Goal: Information Seeking & Learning: Learn about a topic

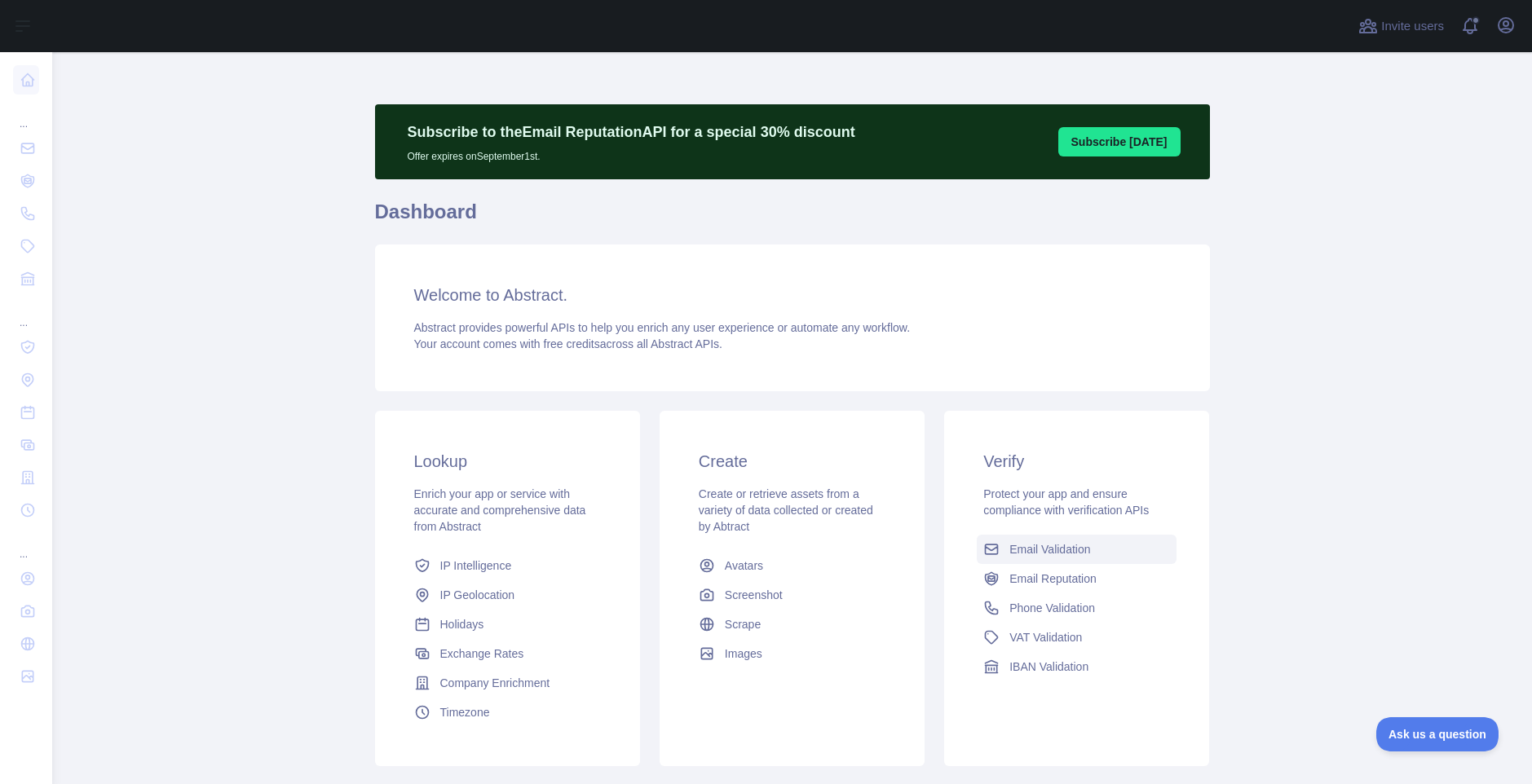
click at [1038, 550] on span "Email Validation" at bounding box center [1049, 549] width 80 height 16
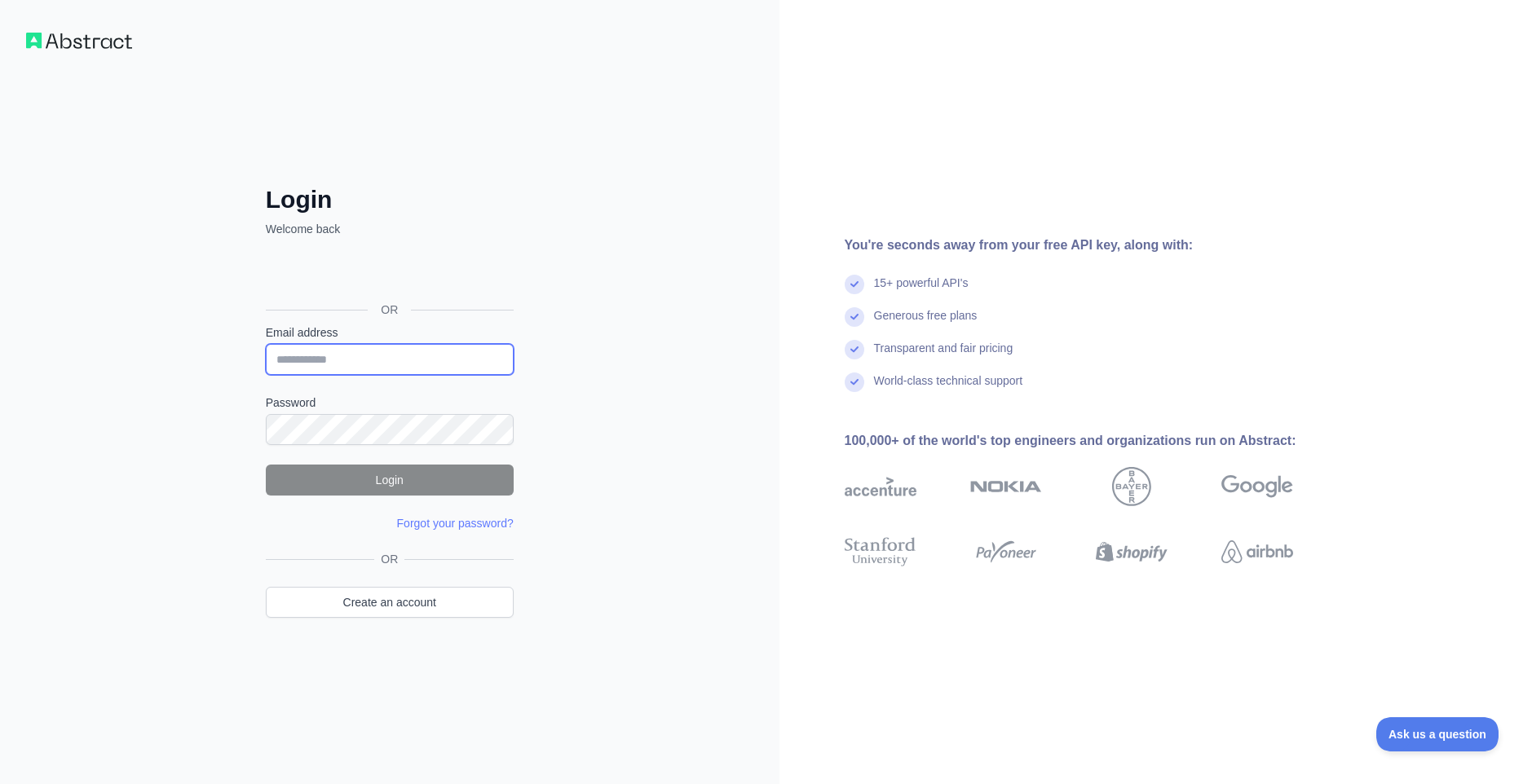
type input "**********"
click at [422, 481] on button "Login" at bounding box center [390, 479] width 248 height 31
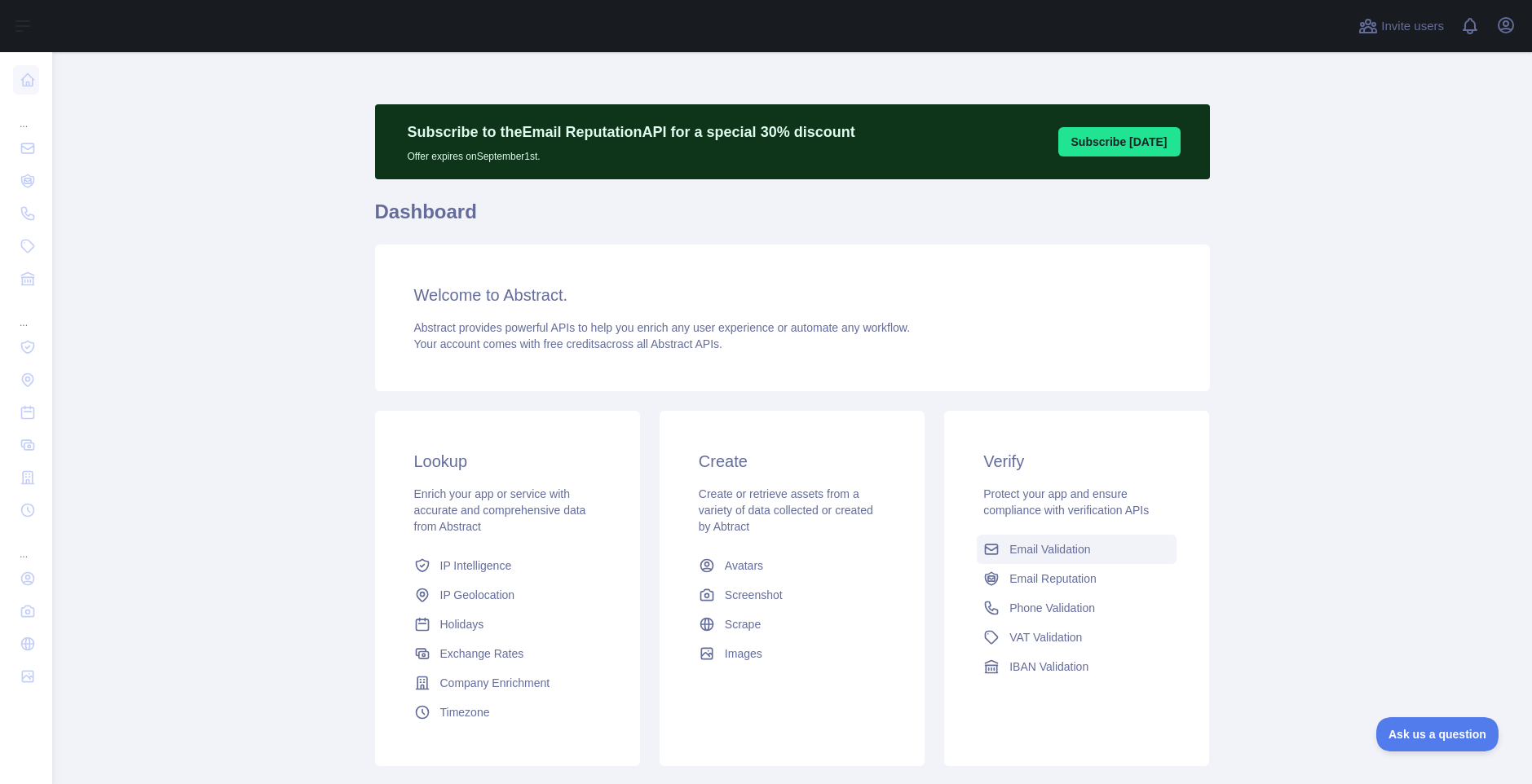
click at [1107, 551] on link "Email Validation" at bounding box center [1076, 549] width 199 height 30
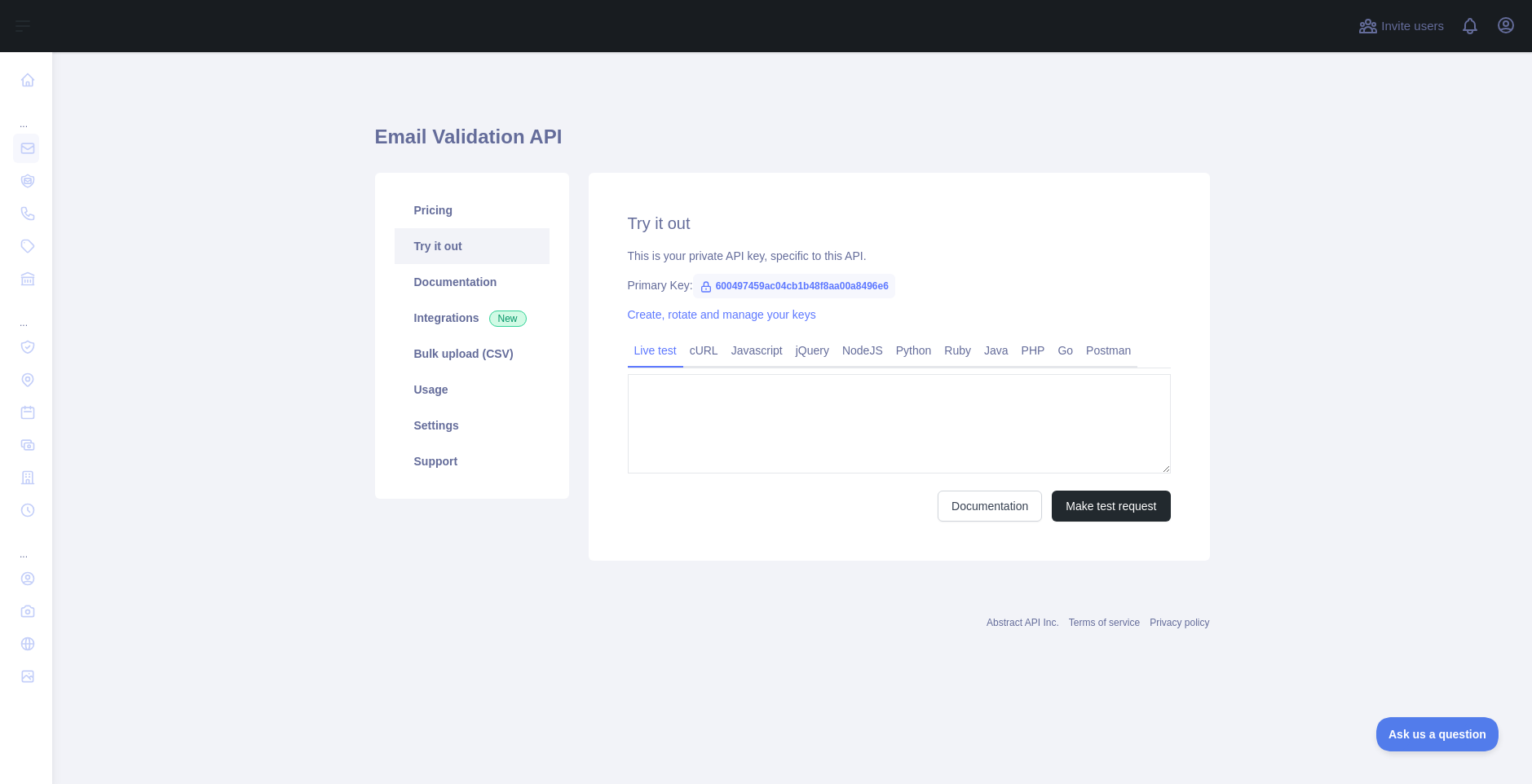
type textarea "**********"
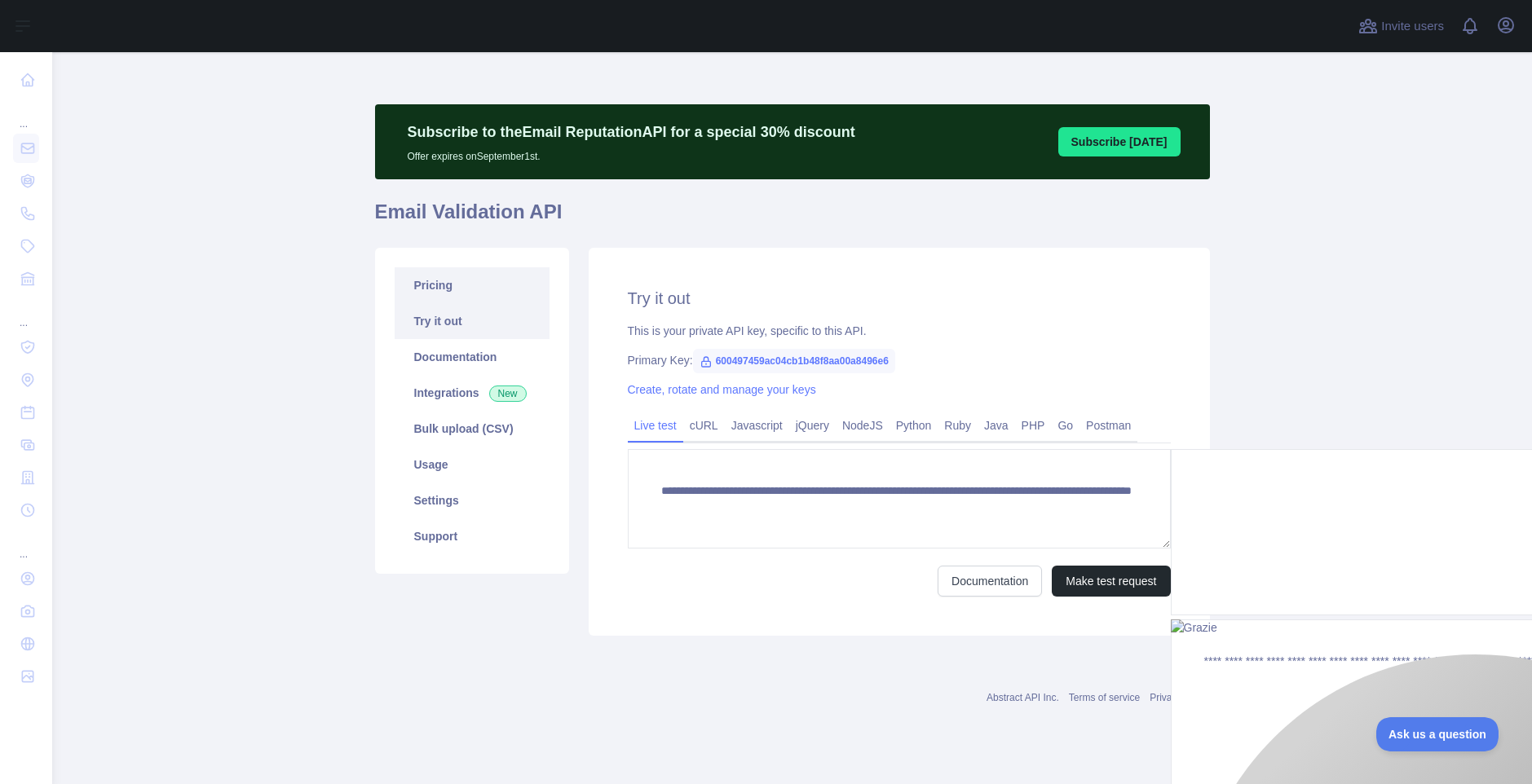
click at [439, 282] on link "Pricing" at bounding box center [472, 286] width 155 height 36
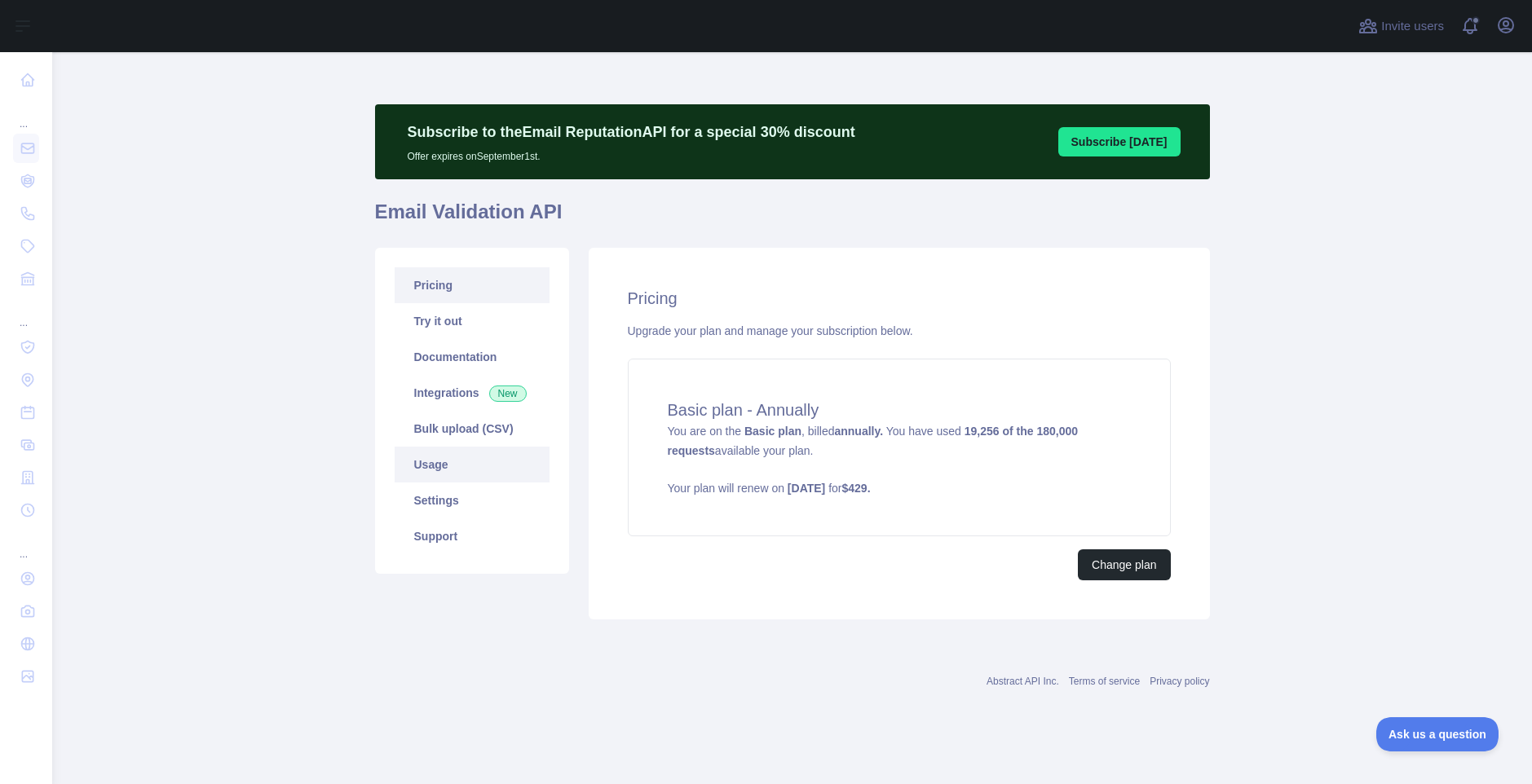
click at [444, 459] on link "Usage" at bounding box center [472, 464] width 155 height 36
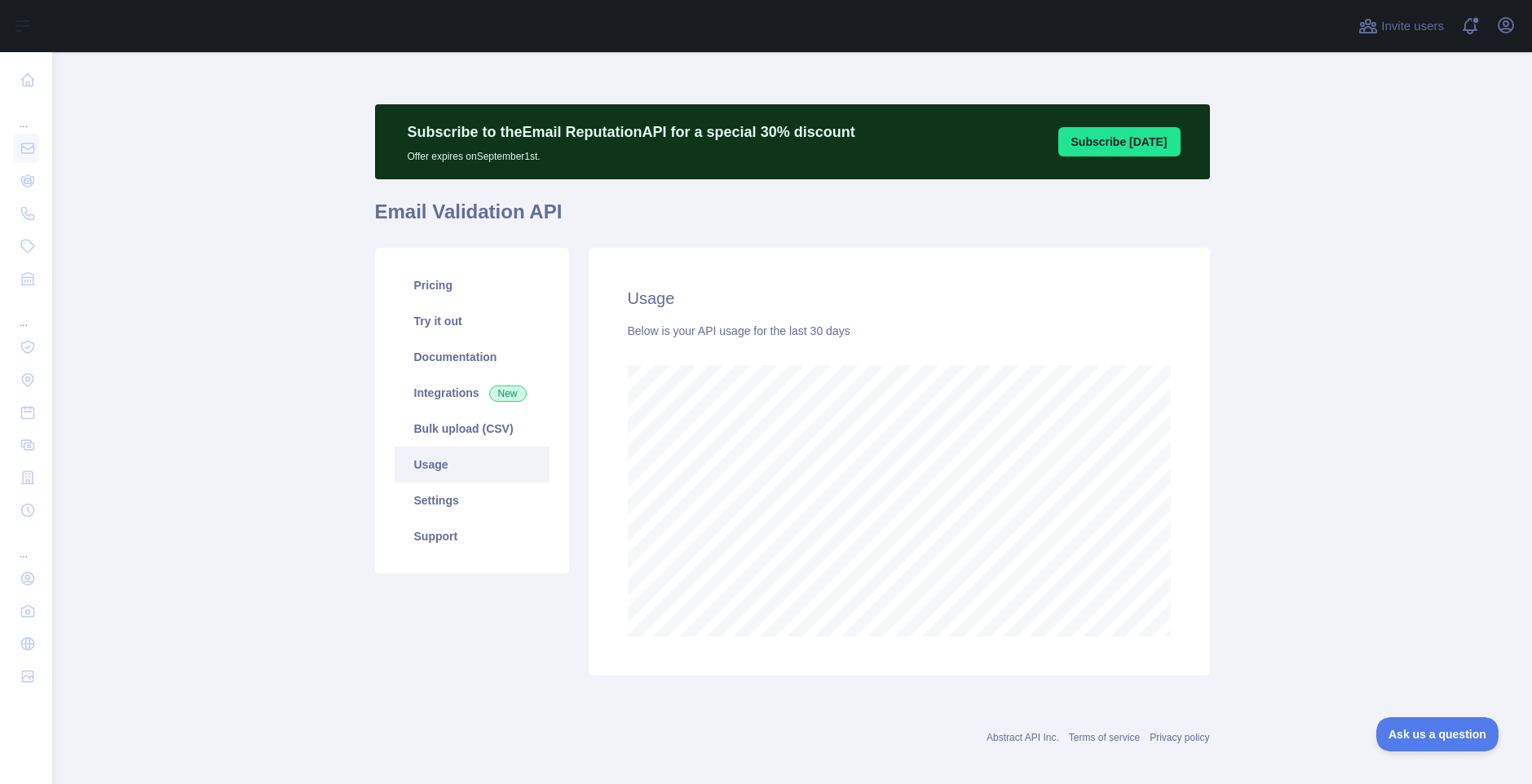
scroll to position [732, 1467]
click at [463, 392] on link "Integrations New" at bounding box center [472, 393] width 155 height 36
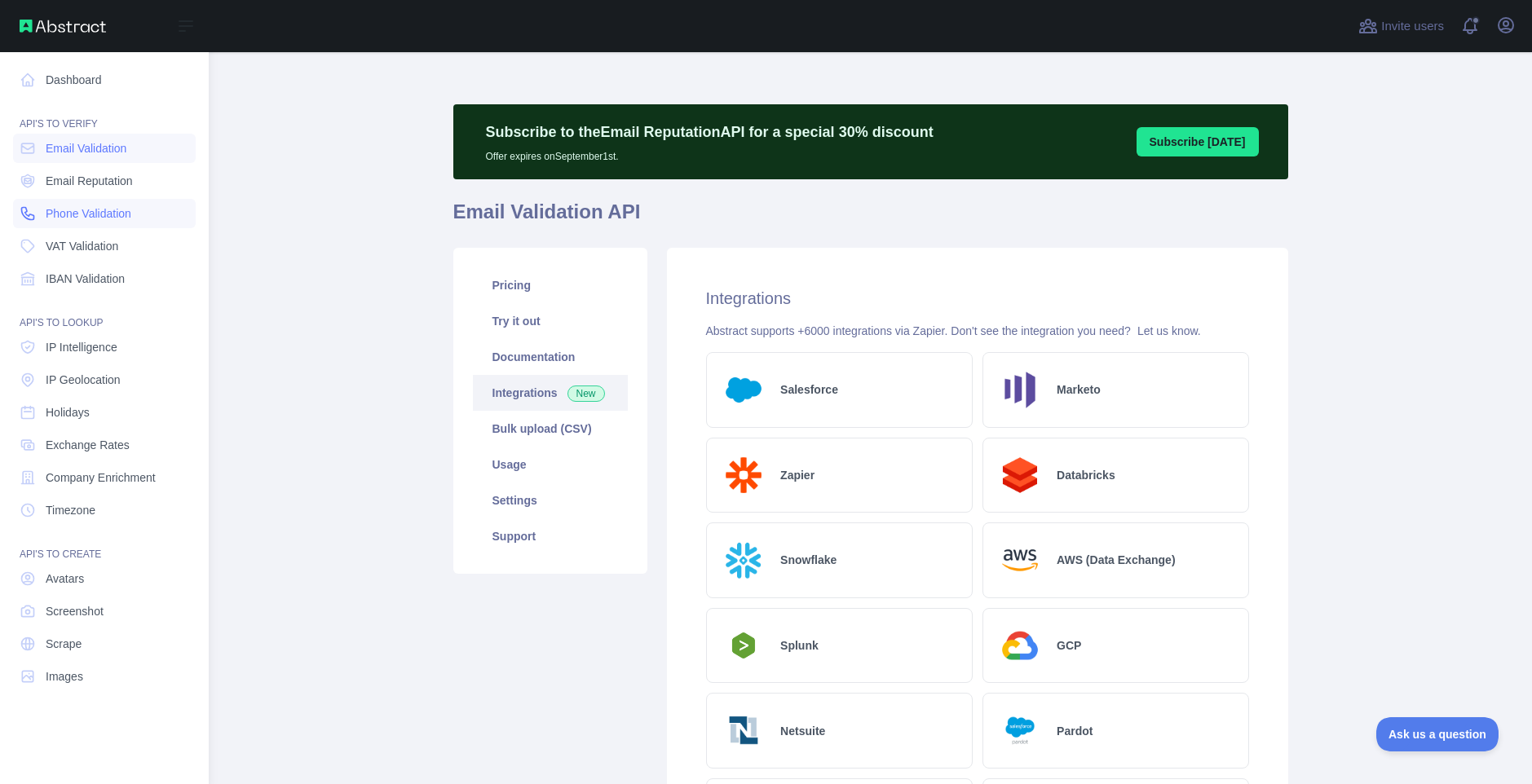
click at [38, 208] on link "Phone Validation" at bounding box center [104, 214] width 182 height 30
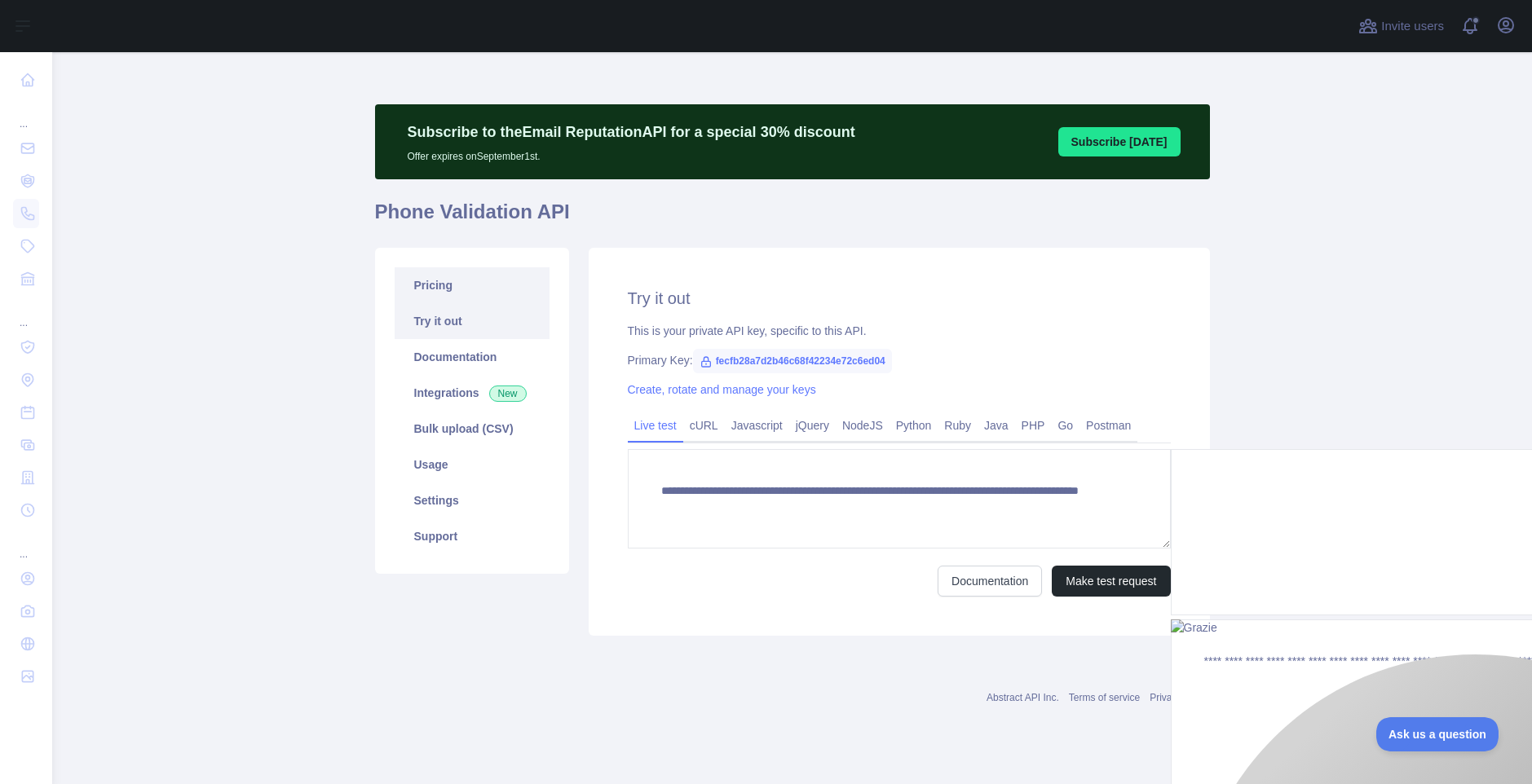
click at [452, 293] on link "Pricing" at bounding box center [472, 286] width 155 height 36
